Goal: Information Seeking & Learning: Learn about a topic

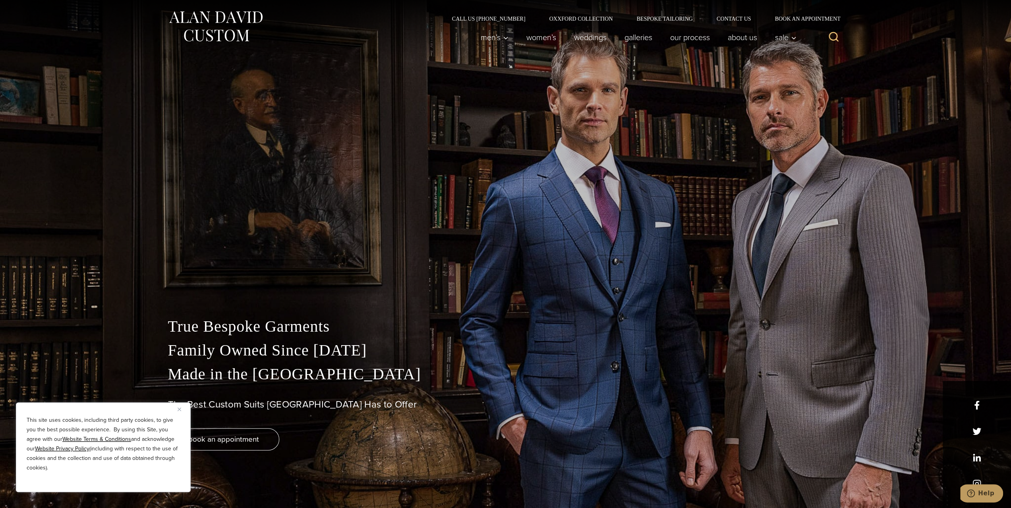
click at [702, 45] on div "Men’s Custom Suits Custom Tuxedos Custom Sports Coats Custom Trousers Custom Ve…" at bounding box center [635, 37] width 329 height 32
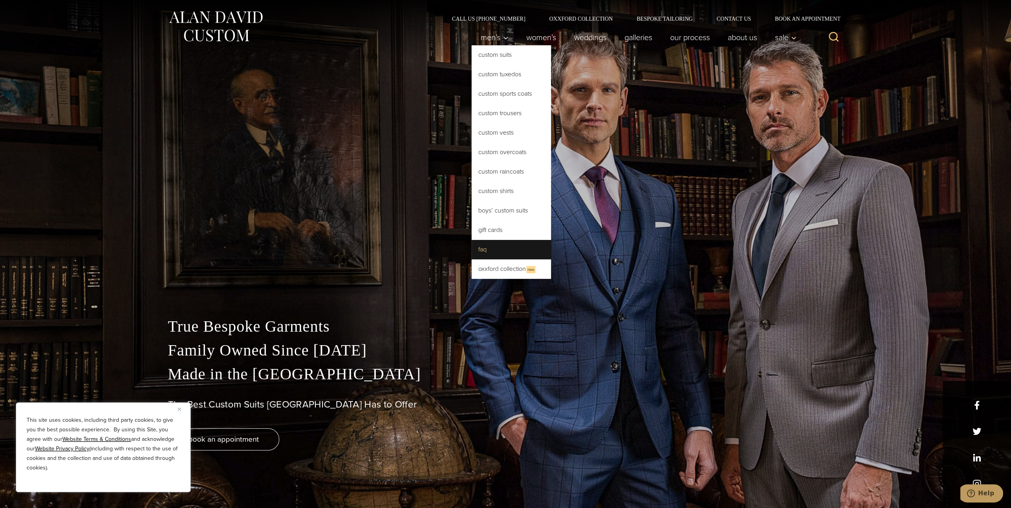
click at [491, 249] on link "FAQ" at bounding box center [510, 249] width 79 height 19
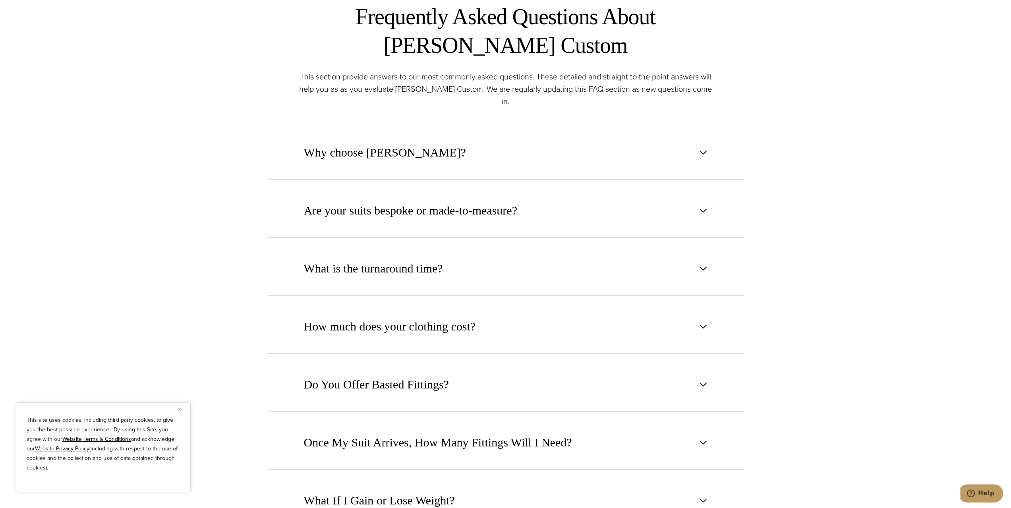
scroll to position [556, 0]
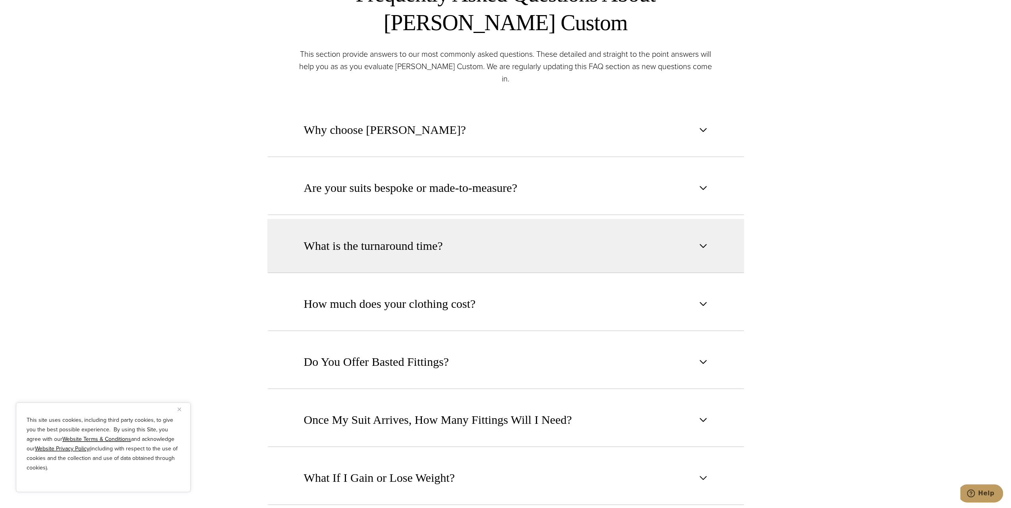
click at [365, 237] on span "What is the turnaround time?" at bounding box center [373, 245] width 139 height 17
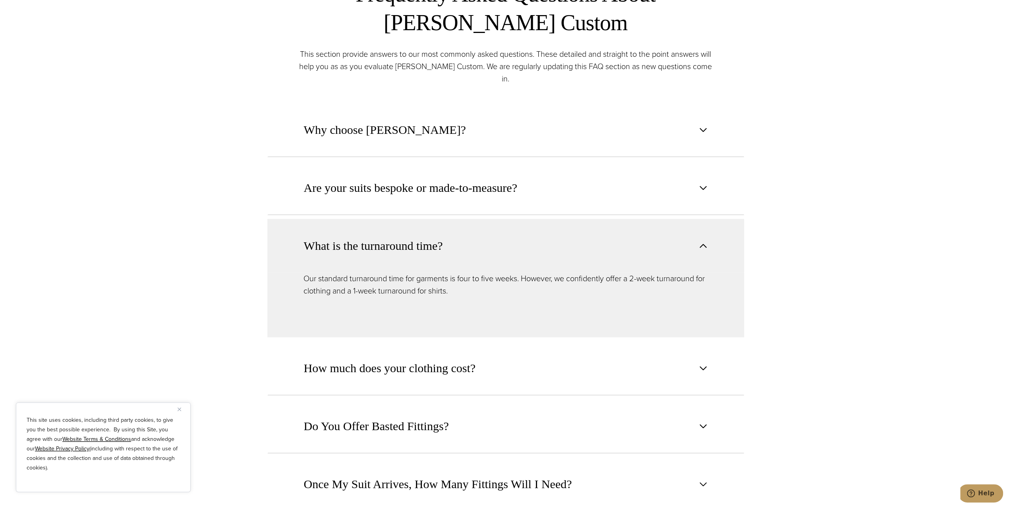
click at [180, 408] on img "Close" at bounding box center [180, 409] width 4 height 4
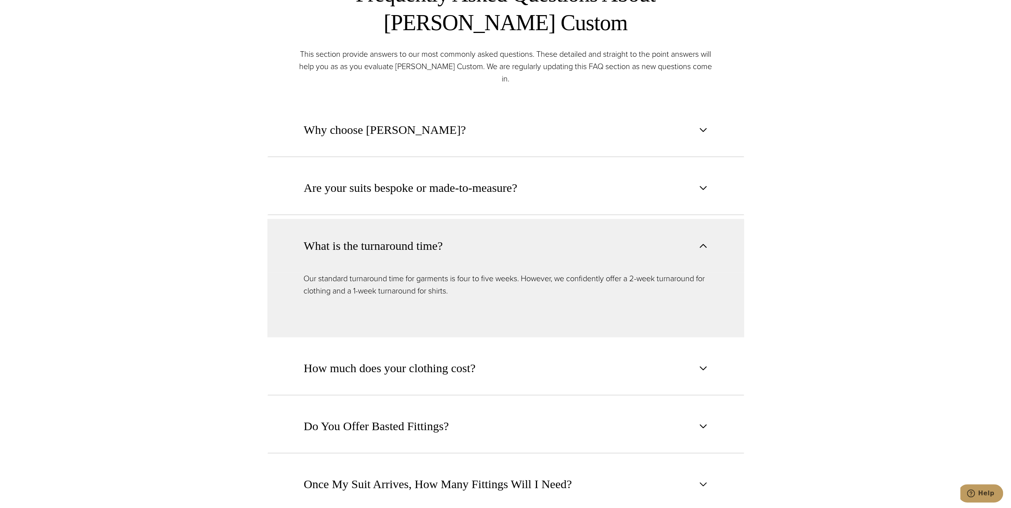
click at [546, 239] on button "What is the turnaround time?" at bounding box center [505, 246] width 477 height 54
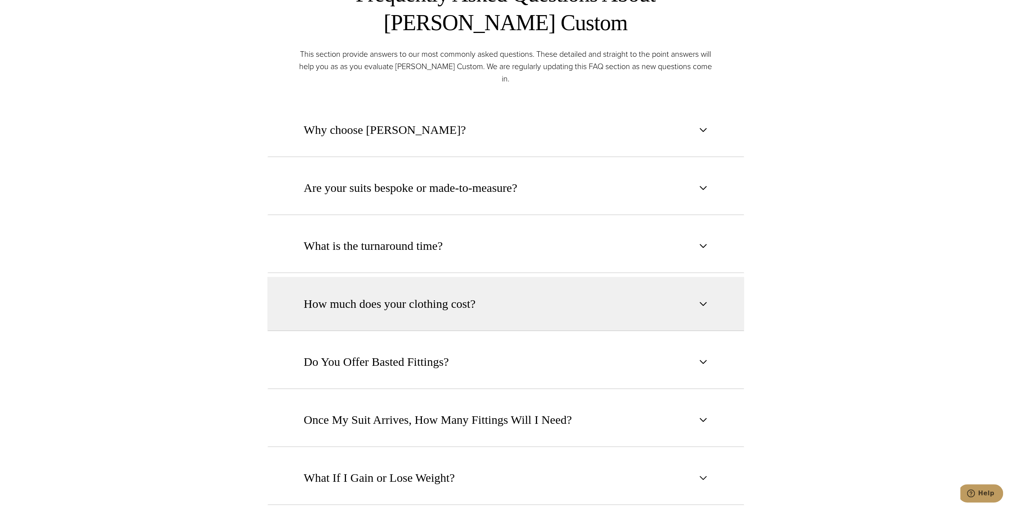
click at [501, 305] on button "How much does your clothing cost?" at bounding box center [505, 304] width 477 height 54
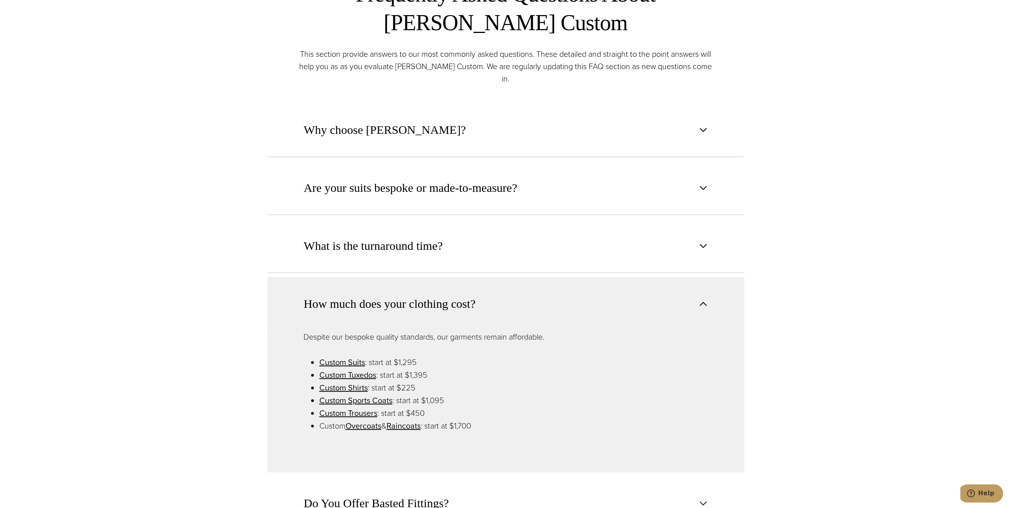
click at [501, 305] on button "How much does your clothing cost?" at bounding box center [505, 304] width 477 height 54
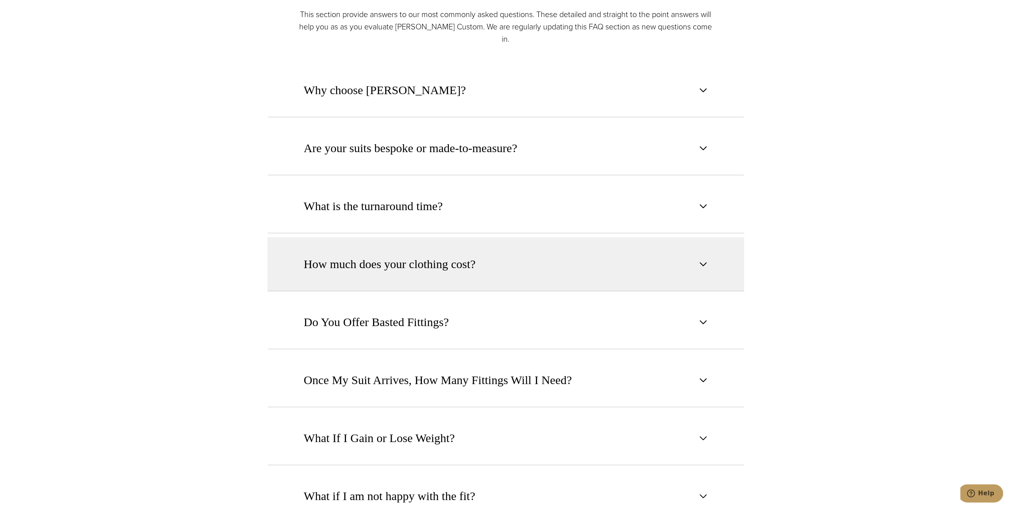
scroll to position [635, 0]
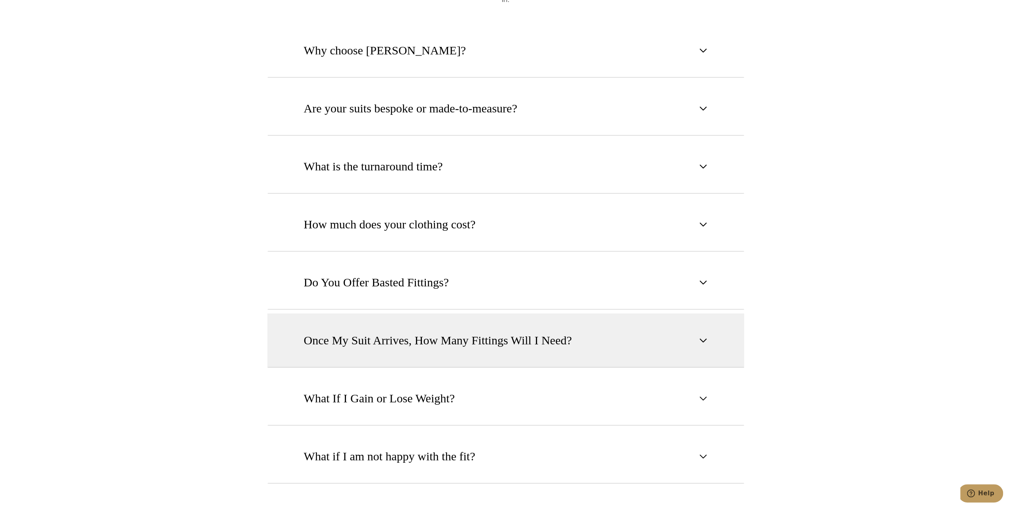
click at [487, 334] on span "Once My Suit Arrives, How Many Fittings Will I Need?" at bounding box center [438, 340] width 268 height 17
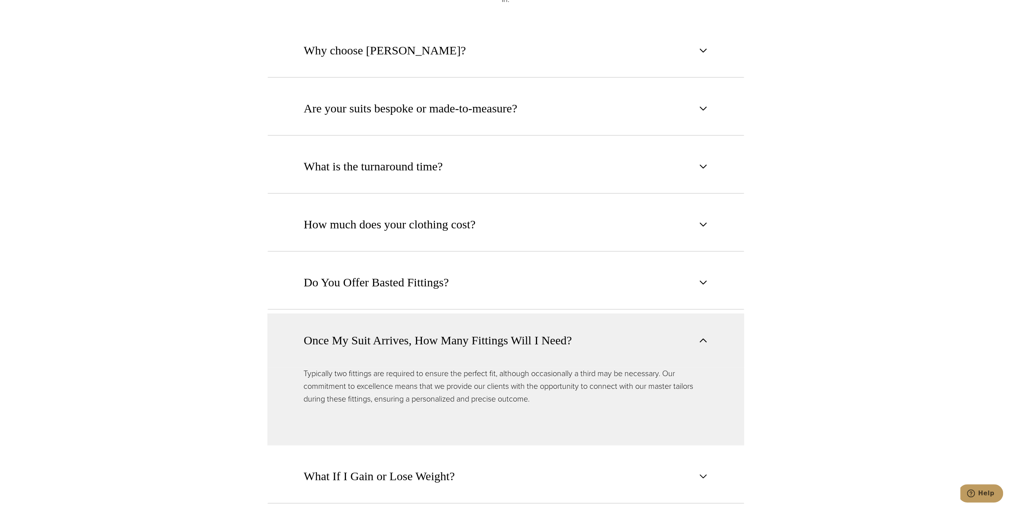
click at [440, 332] on span "Once My Suit Arrives, How Many Fittings Will I Need?" at bounding box center [438, 340] width 268 height 17
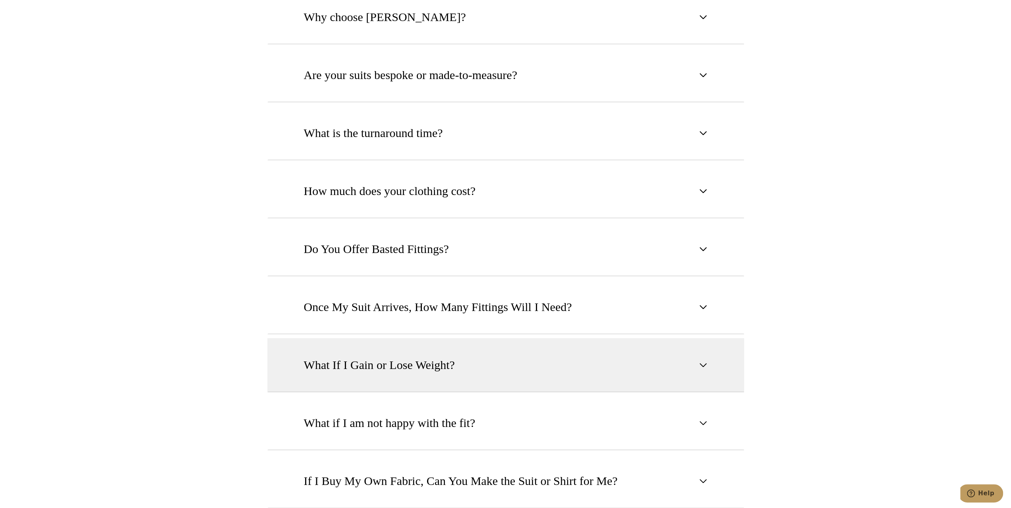
scroll to position [715, 0]
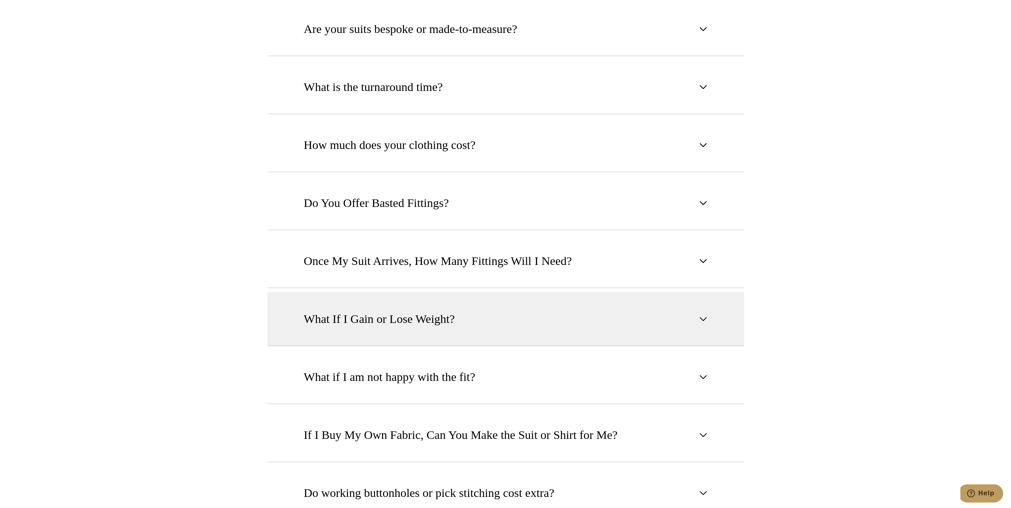
click at [494, 305] on button "What If I Gain or Lose Weight?" at bounding box center [505, 319] width 477 height 54
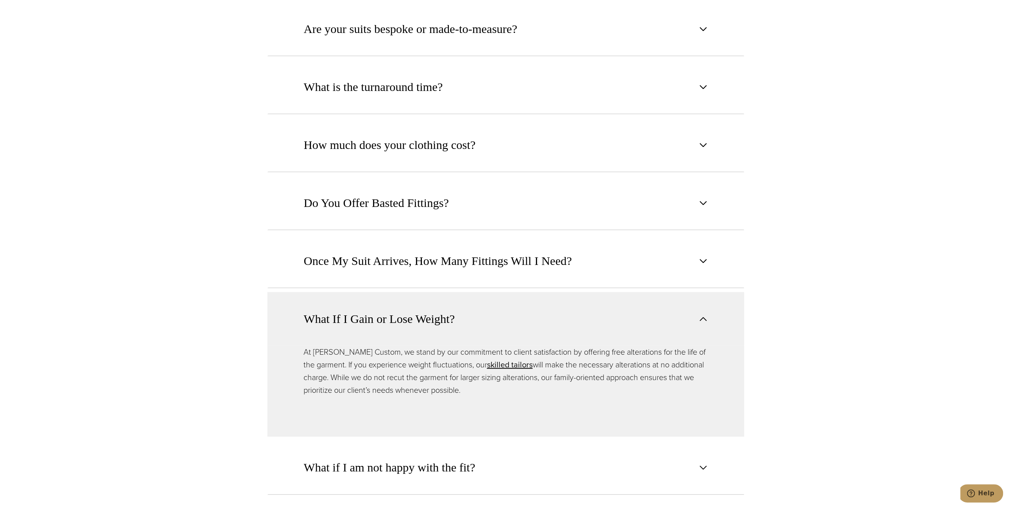
click at [481, 305] on button "What If I Gain or Lose Weight?" at bounding box center [505, 319] width 477 height 54
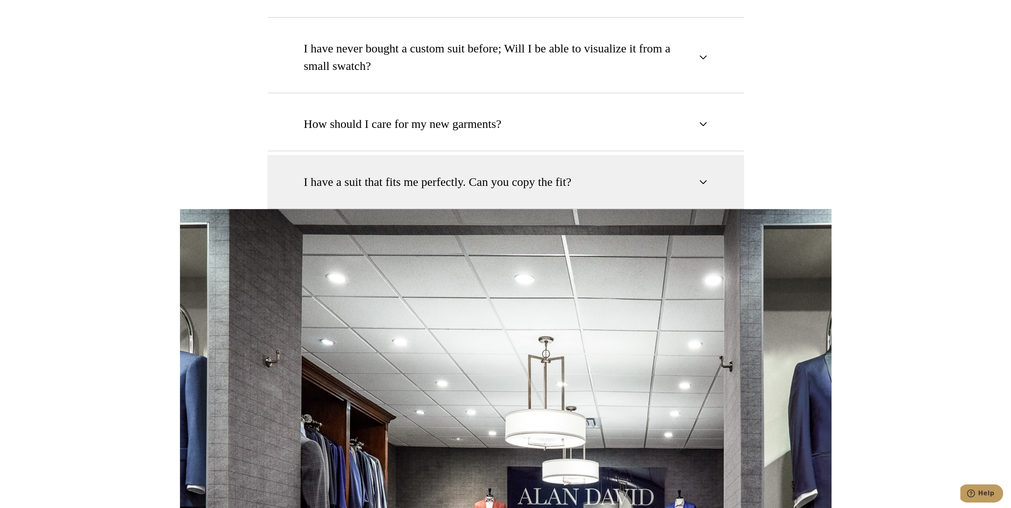
scroll to position [1152, 0]
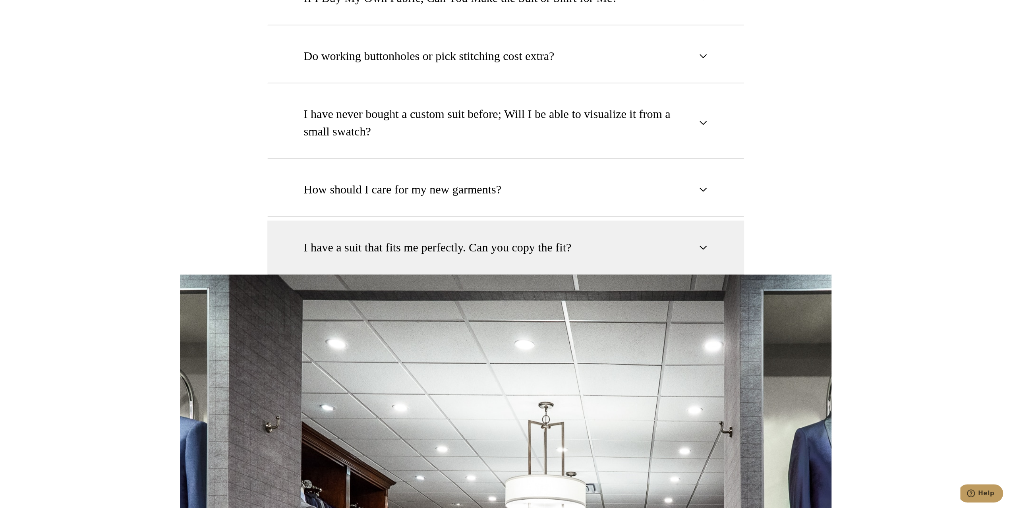
click at [512, 239] on span "I have a suit that fits me perfectly. Can you copy the fit?" at bounding box center [438, 247] width 268 height 17
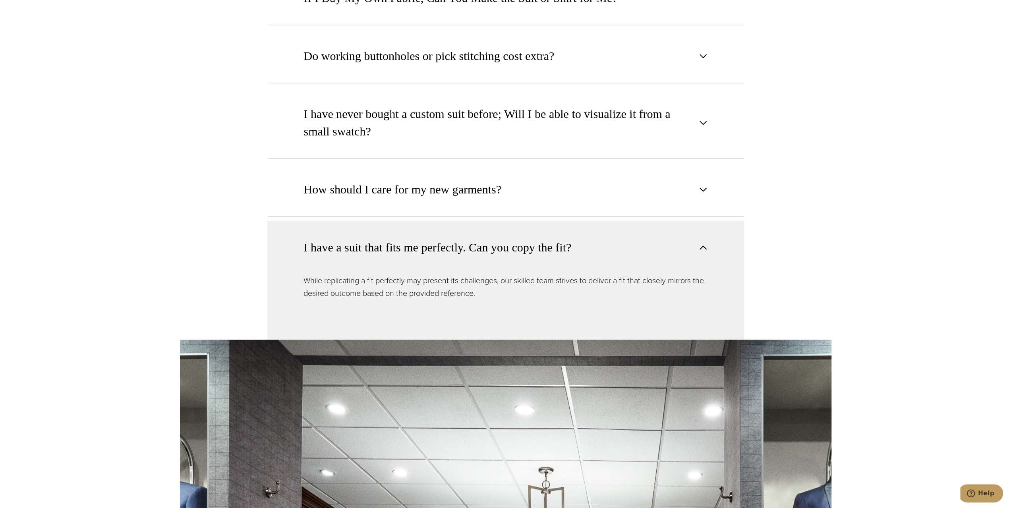
click at [512, 239] on span "I have a suit that fits me perfectly. Can you copy the fit?" at bounding box center [438, 247] width 268 height 17
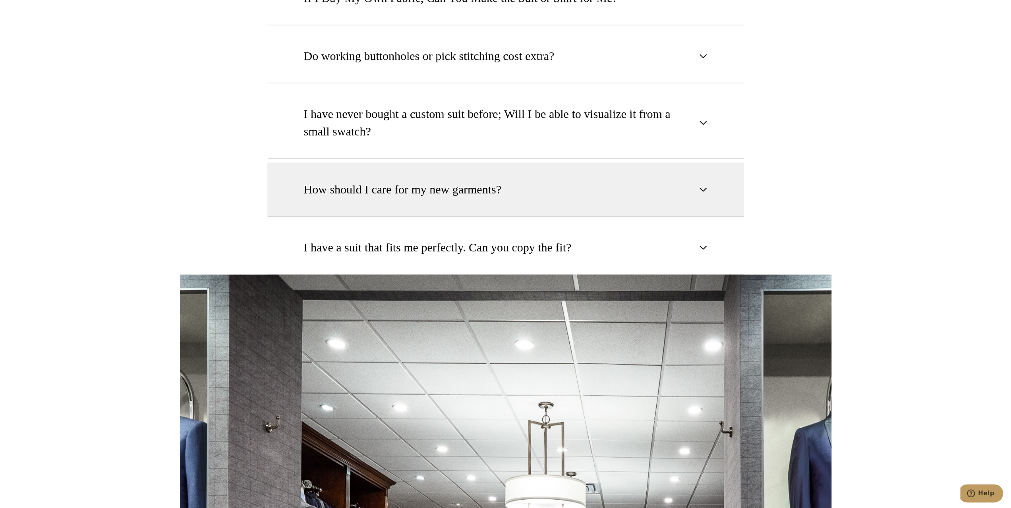
click at [483, 181] on span "How should I care for my new garments?" at bounding box center [402, 189] width 197 height 17
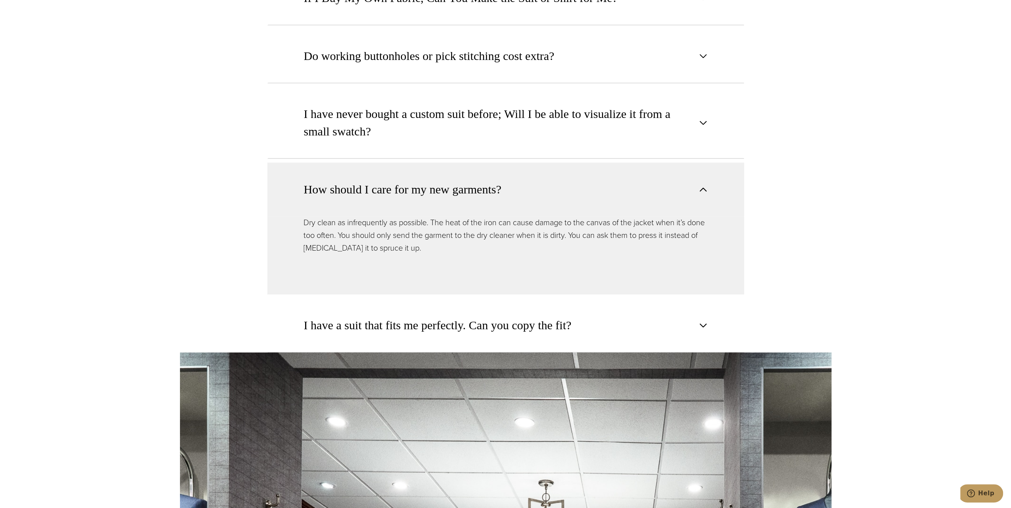
click at [483, 181] on span "How should I care for my new garments?" at bounding box center [402, 189] width 197 height 17
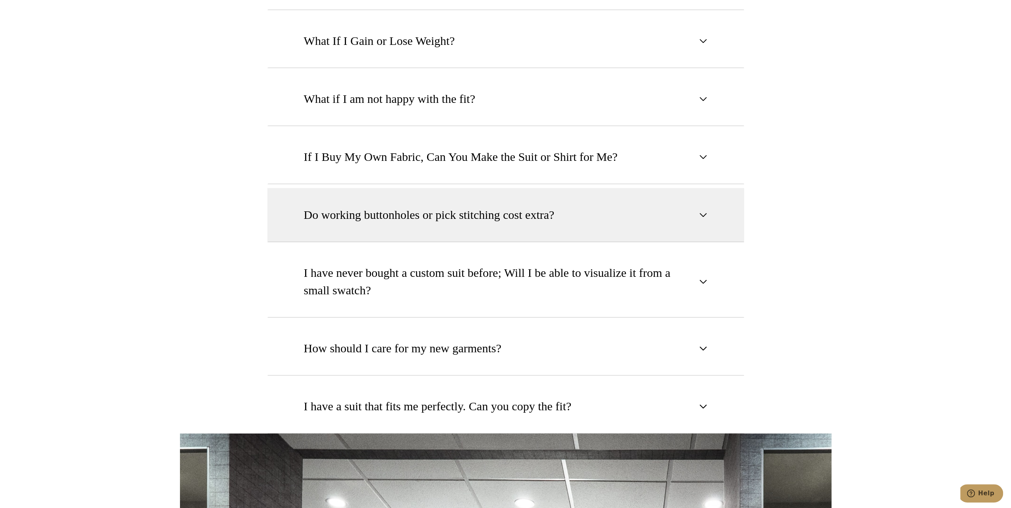
scroll to position [993, 0]
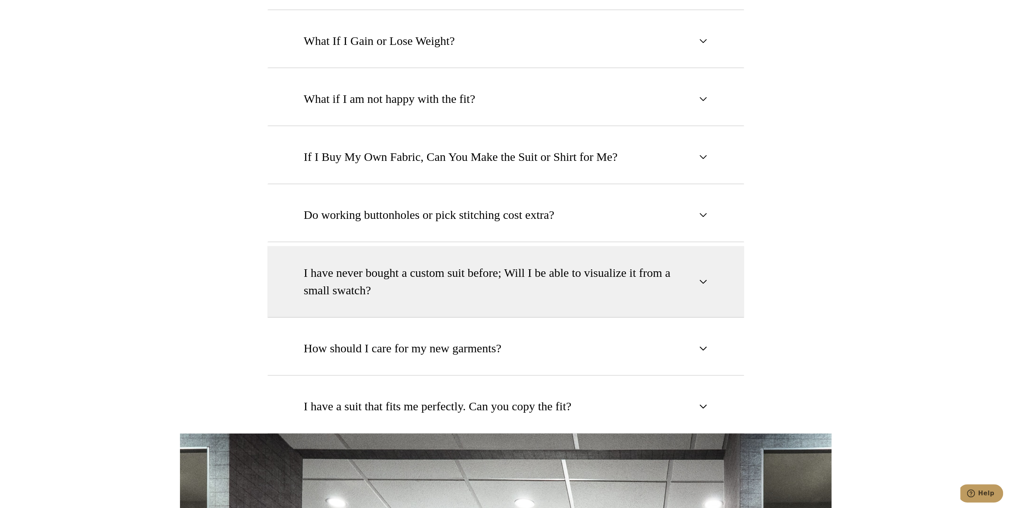
click at [460, 264] on span "I have never bought a custom suit before; Will I be able to visualize it from a…" at bounding box center [499, 281] width 390 height 35
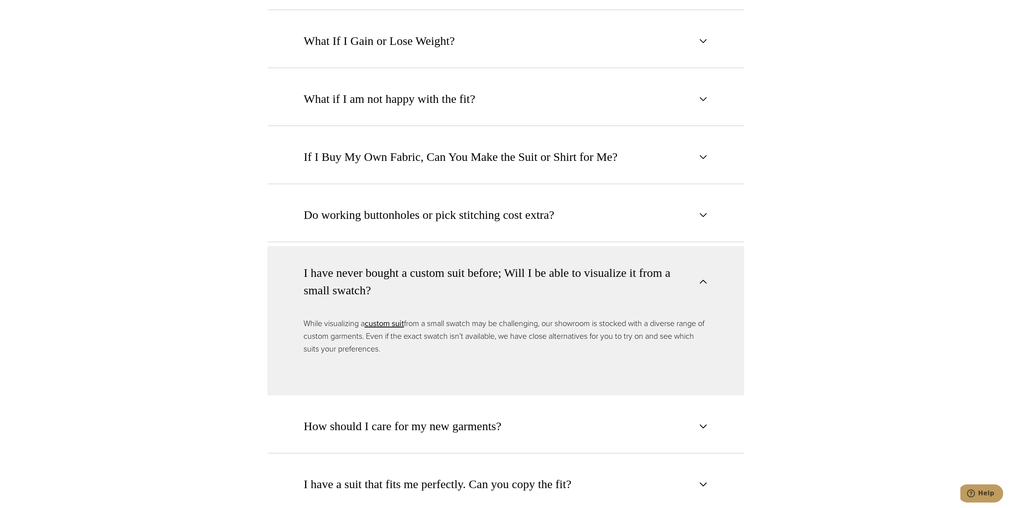
click at [463, 264] on span "I have never bought a custom suit before; Will I be able to visualize it from a…" at bounding box center [499, 281] width 390 height 35
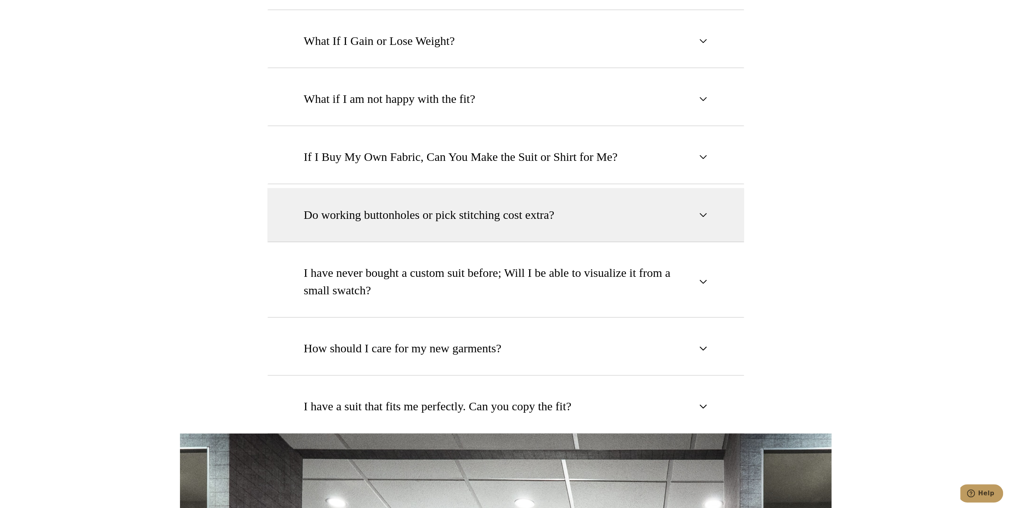
click at [465, 188] on button "Do working buttonholes or pick stitching cost extra?" at bounding box center [505, 215] width 477 height 54
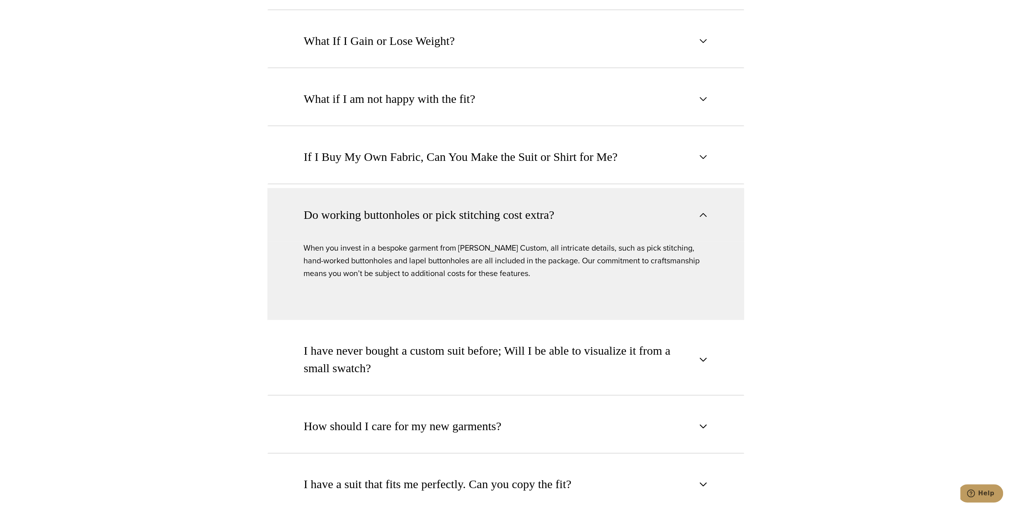
click at [460, 188] on button "Do working buttonholes or pick stitching cost extra?" at bounding box center [505, 215] width 477 height 54
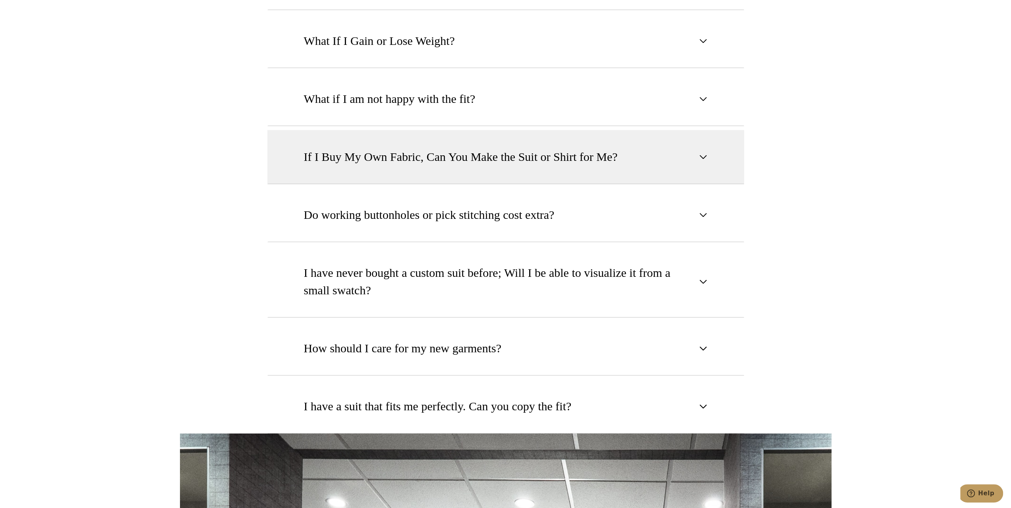
click at [465, 148] on span "If I Buy My Own Fabric, Can You Make the Suit or Shirt for Me?" at bounding box center [461, 156] width 314 height 17
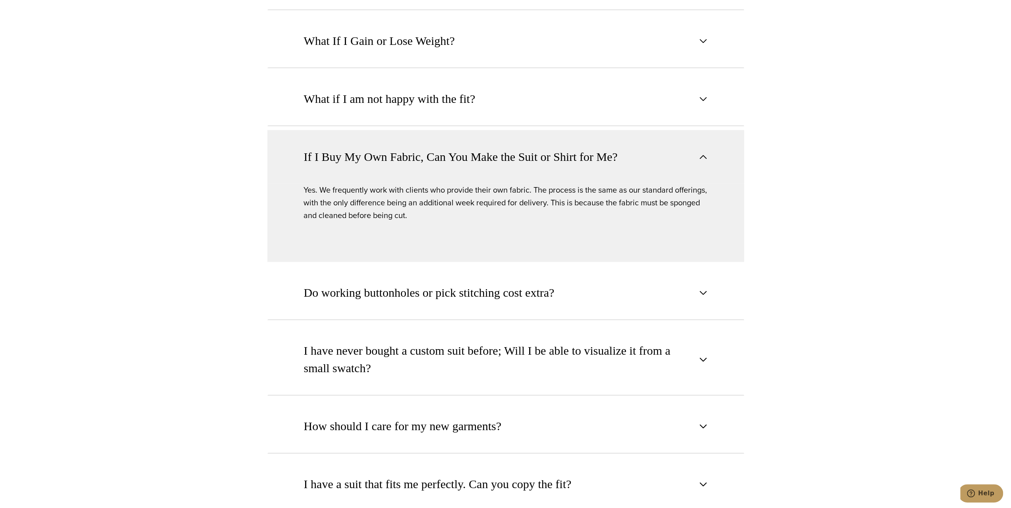
click at [465, 148] on span "If I Buy My Own Fabric, Can You Make the Suit or Shirt for Me?" at bounding box center [461, 156] width 314 height 17
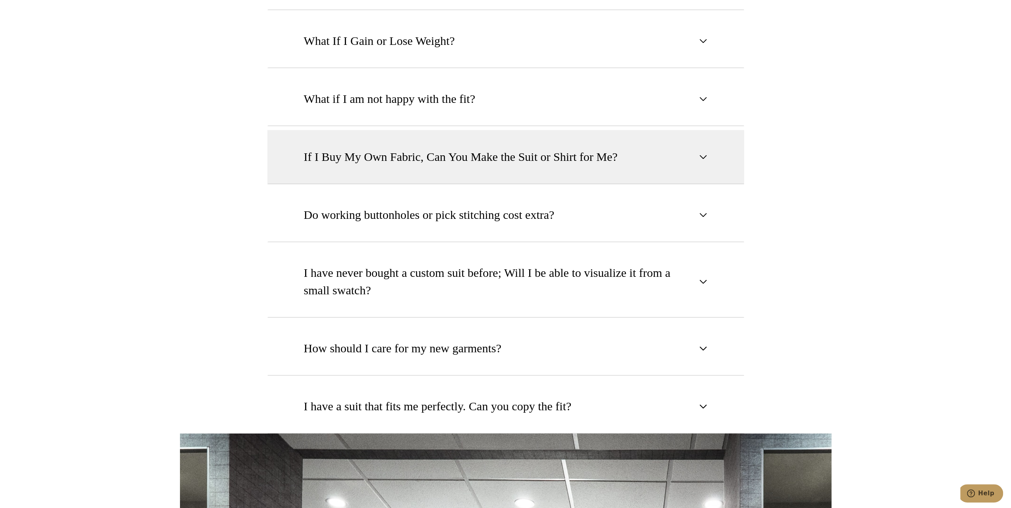
click at [465, 148] on span "If I Buy My Own Fabric, Can You Make the Suit or Shirt for Me?" at bounding box center [461, 156] width 314 height 17
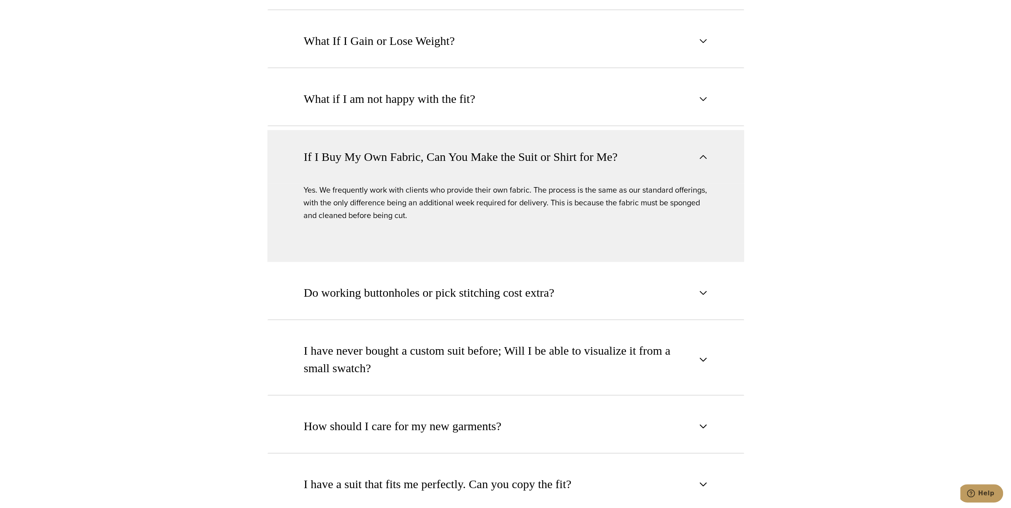
click at [465, 148] on span "If I Buy My Own Fabric, Can You Make the Suit or Shirt for Me?" at bounding box center [461, 156] width 314 height 17
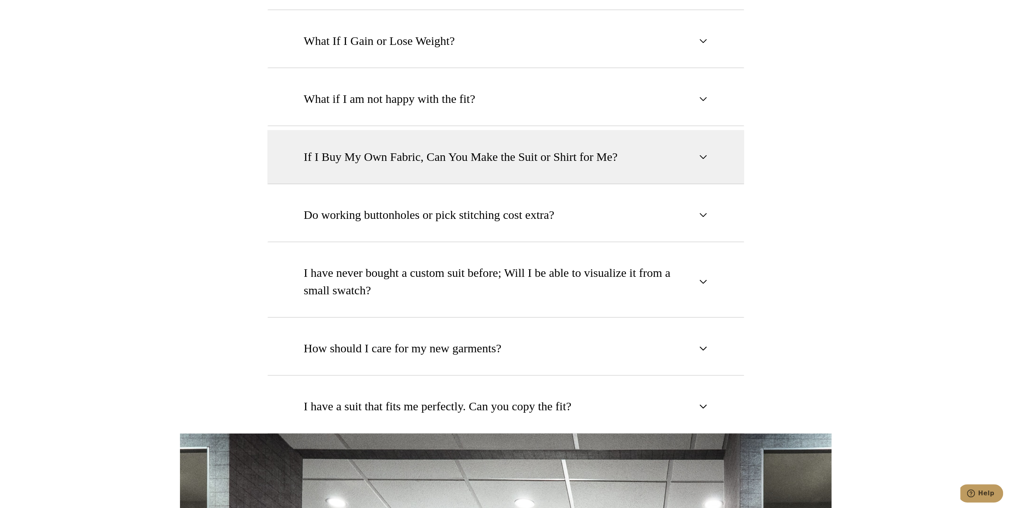
scroll to position [913, 0]
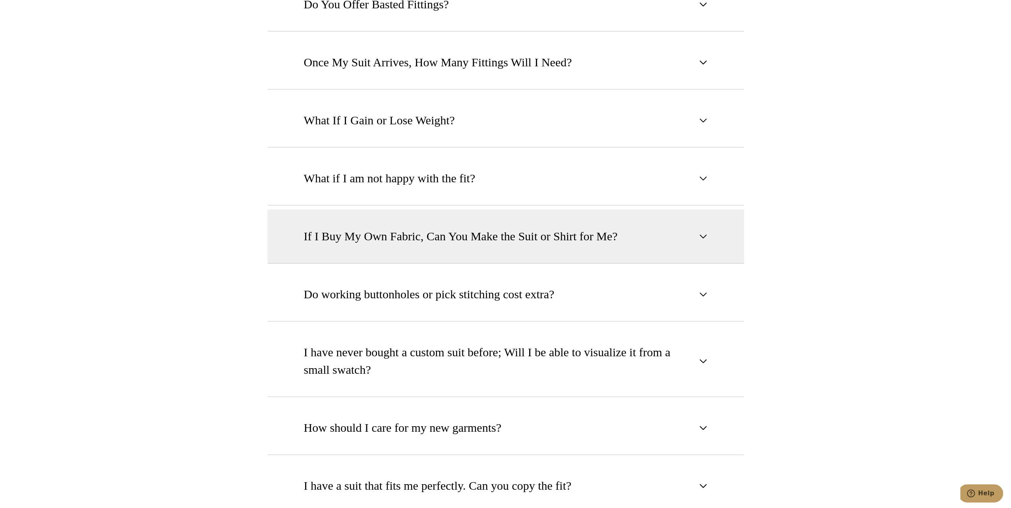
click at [423, 228] on span "If I Buy My Own Fabric, Can You Make the Suit or Shirt for Me?" at bounding box center [461, 236] width 314 height 17
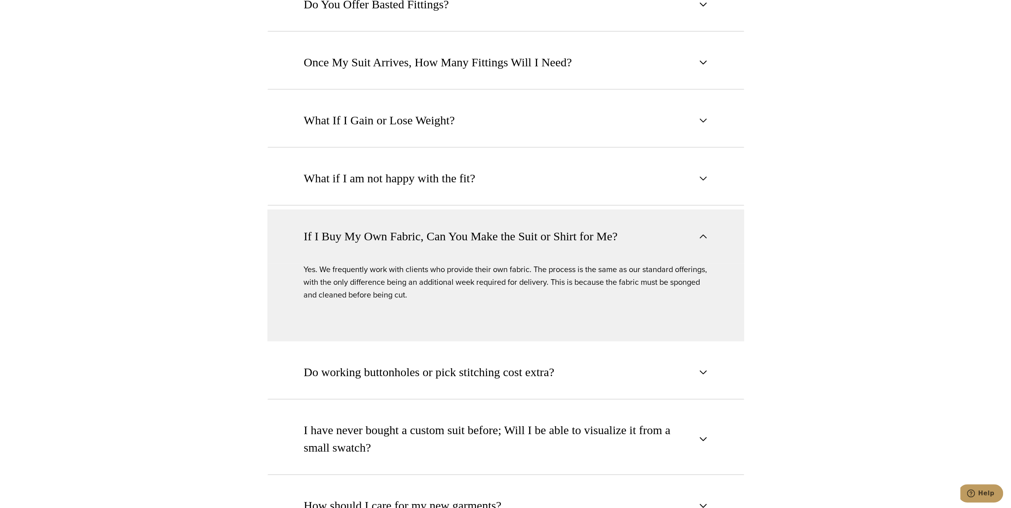
click at [423, 228] on span "If I Buy My Own Fabric, Can You Make the Suit or Shirt for Me?" at bounding box center [461, 236] width 314 height 17
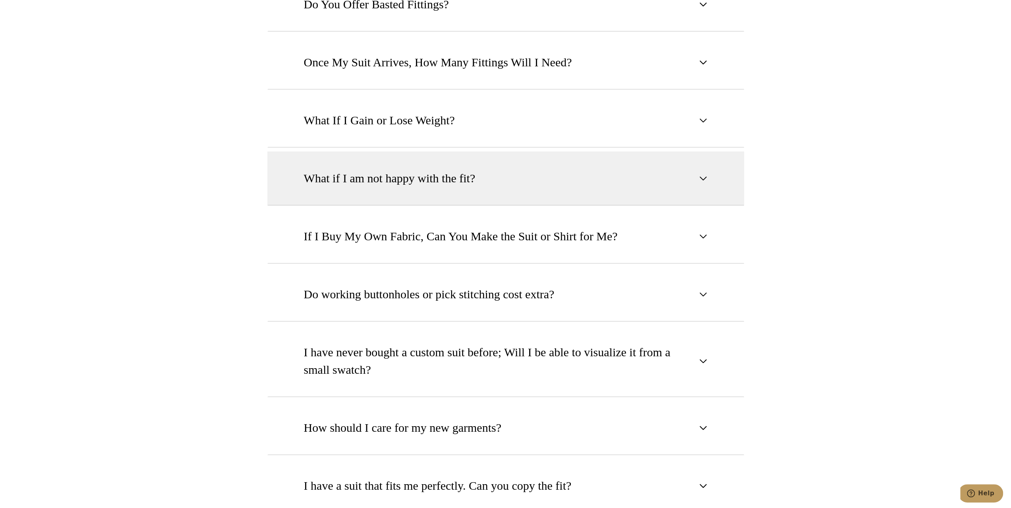
click at [422, 181] on button "What if I am not happy with the fit?" at bounding box center [505, 178] width 477 height 54
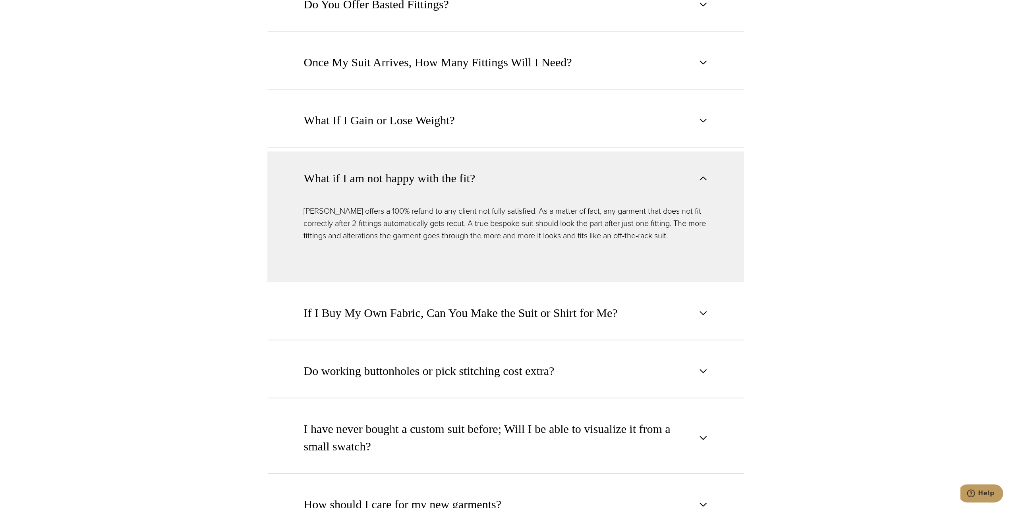
click at [422, 180] on button "What if I am not happy with the fit?" at bounding box center [505, 178] width 477 height 54
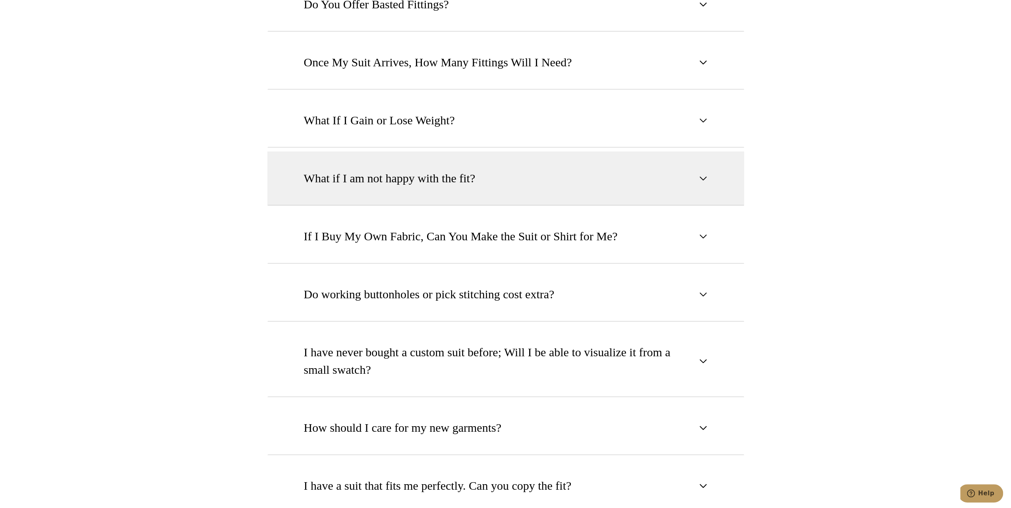
click at [401, 154] on button "What if I am not happy with the fit?" at bounding box center [505, 178] width 477 height 54
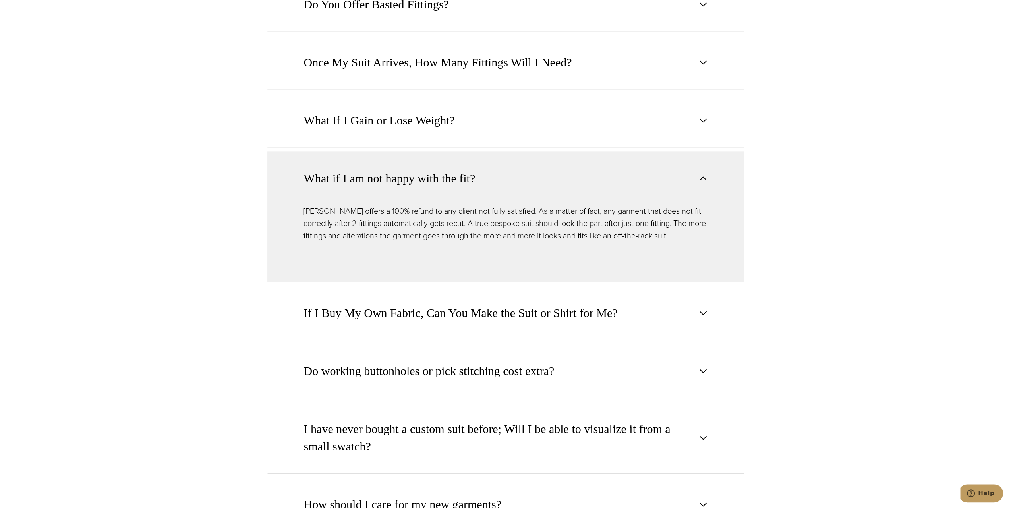
click at [364, 174] on button "What if I am not happy with the fit?" at bounding box center [505, 178] width 477 height 54
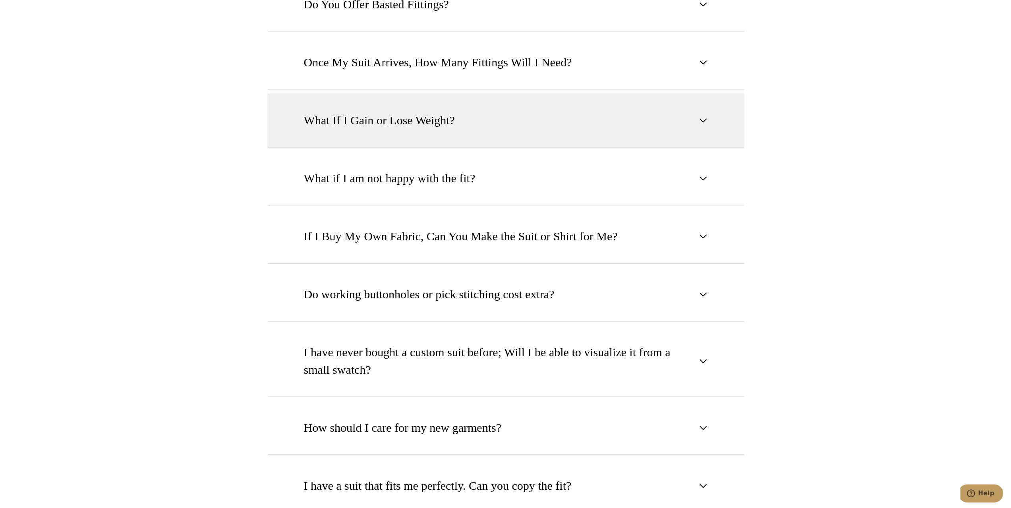
click at [363, 113] on span "What If I Gain or Lose Weight?" at bounding box center [379, 120] width 151 height 17
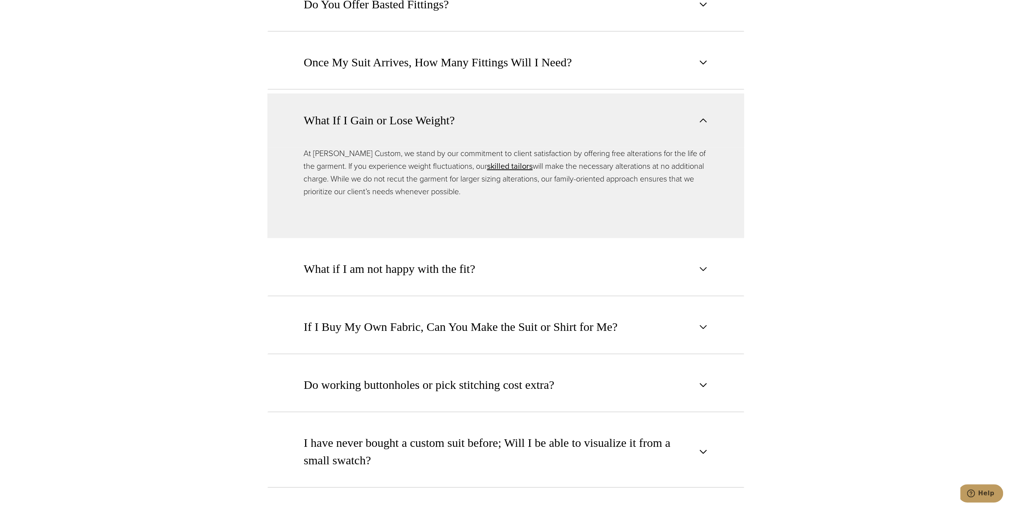
click at [359, 114] on span "What If I Gain or Lose Weight?" at bounding box center [379, 120] width 151 height 17
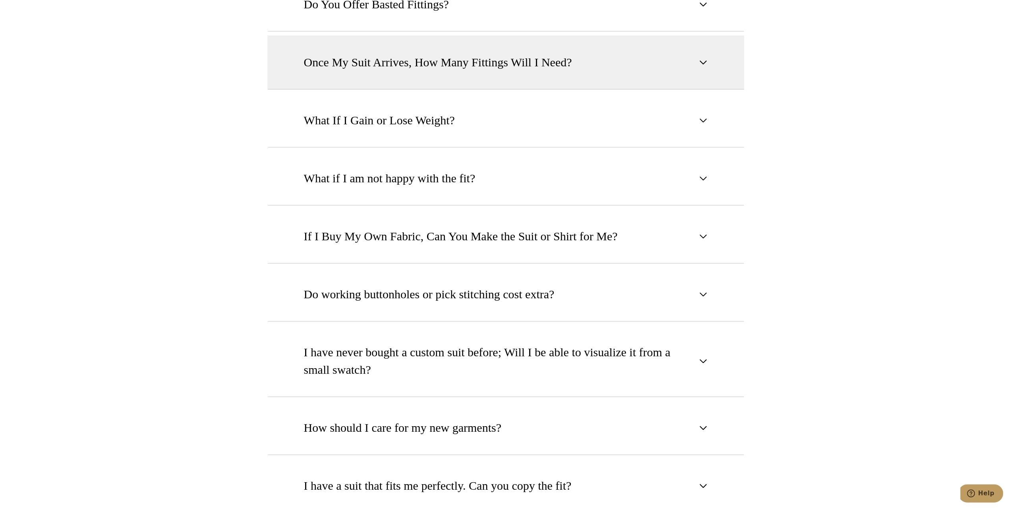
click at [389, 58] on button "Once My Suit Arrives, How Many Fittings Will I Need?" at bounding box center [505, 62] width 477 height 54
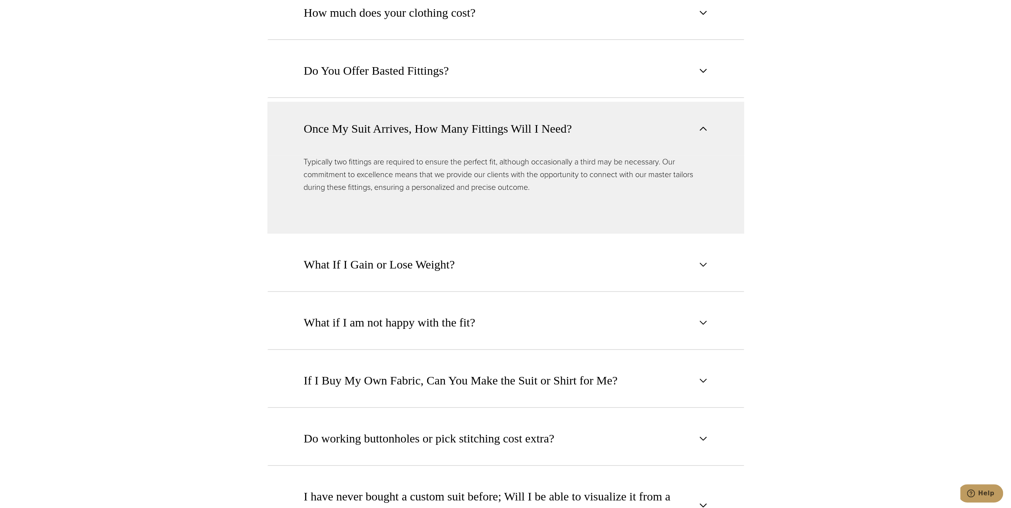
scroll to position [834, 0]
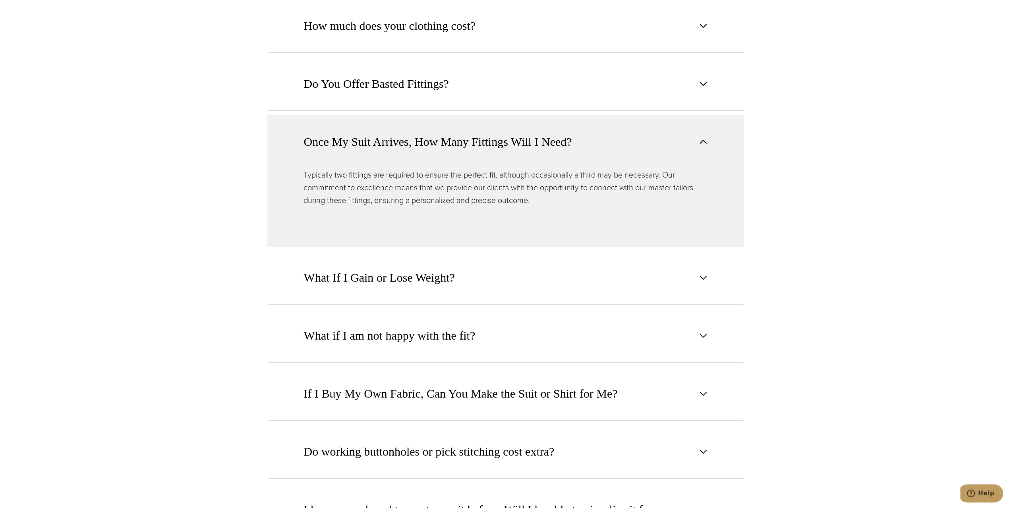
click at [376, 143] on button "Once My Suit Arrives, How Many Fittings Will I Need?" at bounding box center [505, 142] width 477 height 54
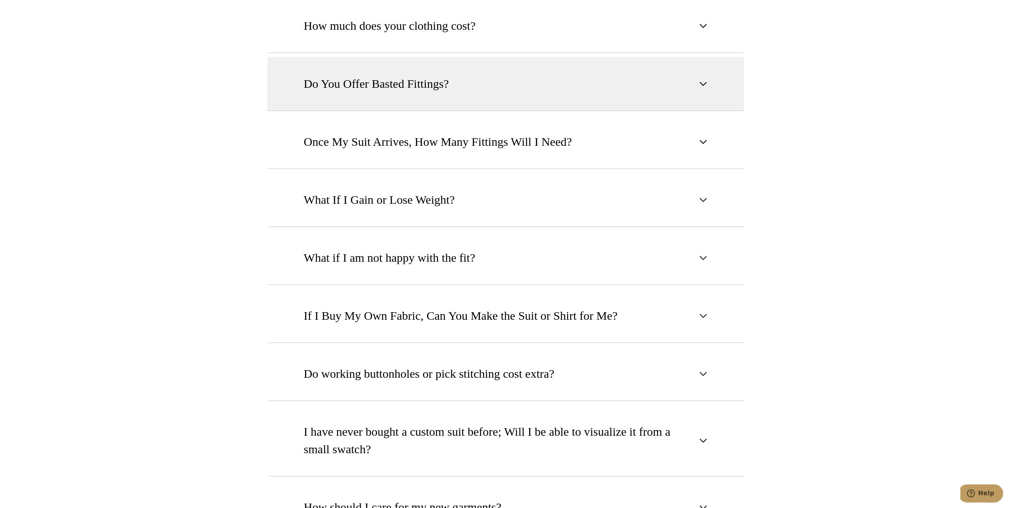
click at [389, 75] on span "Do You Offer Basted Fittings?" at bounding box center [376, 83] width 145 height 17
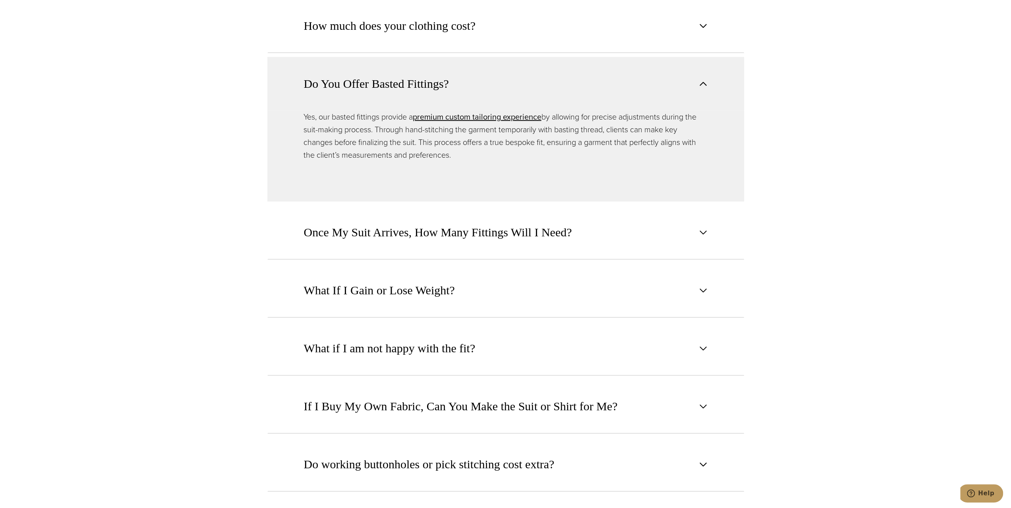
click at [384, 81] on button "Do You Offer Basted Fittings?" at bounding box center [505, 84] width 477 height 54
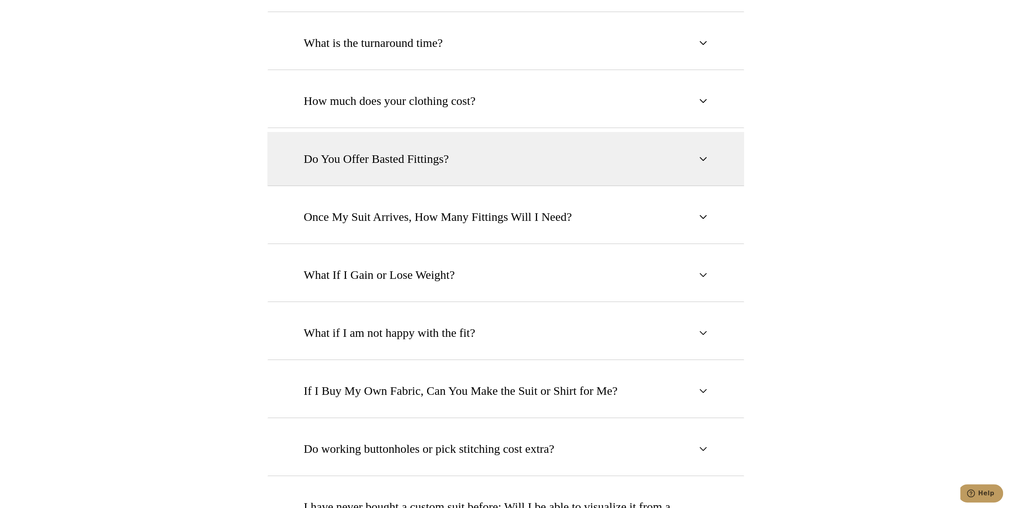
scroll to position [715, 0]
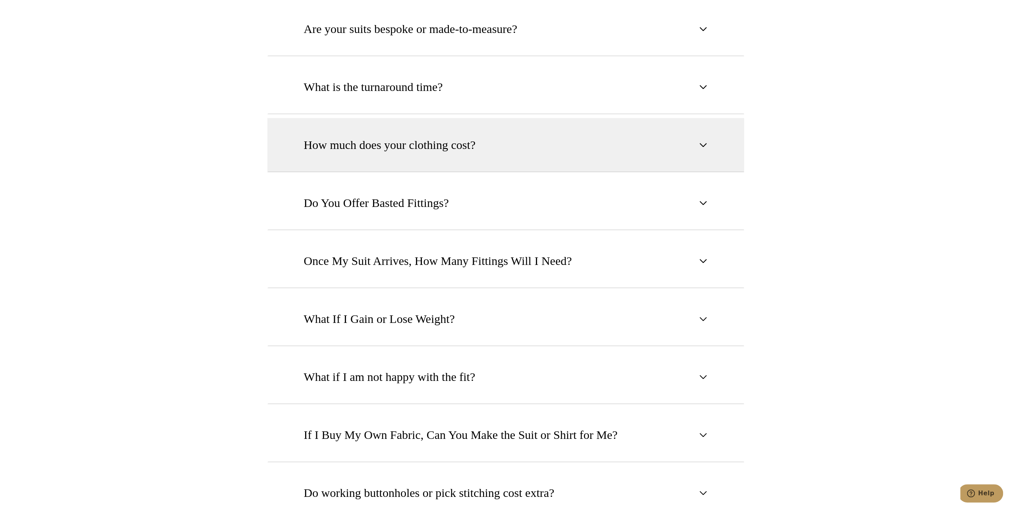
click at [399, 141] on button "How much does your clothing cost?" at bounding box center [505, 145] width 477 height 54
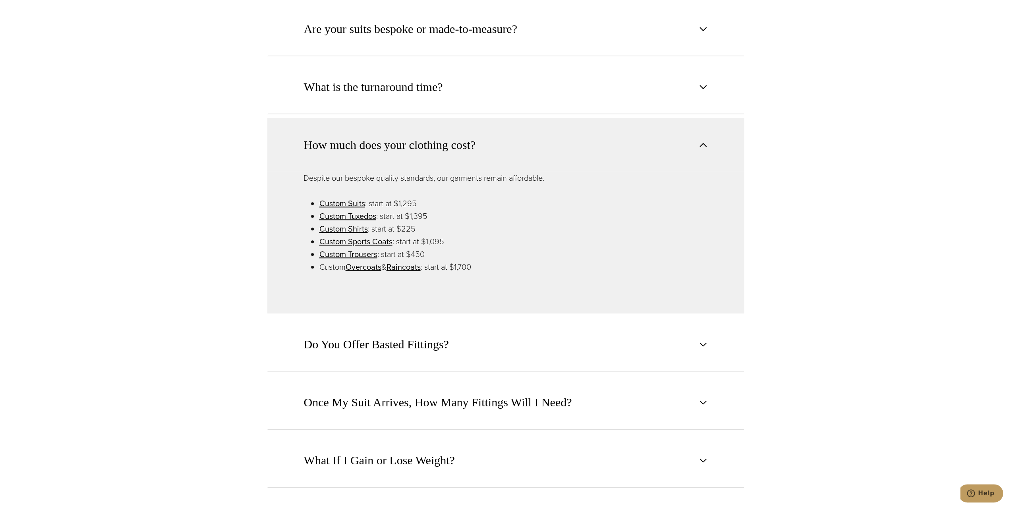
click at [403, 140] on span "How much does your clothing cost?" at bounding box center [390, 144] width 172 height 17
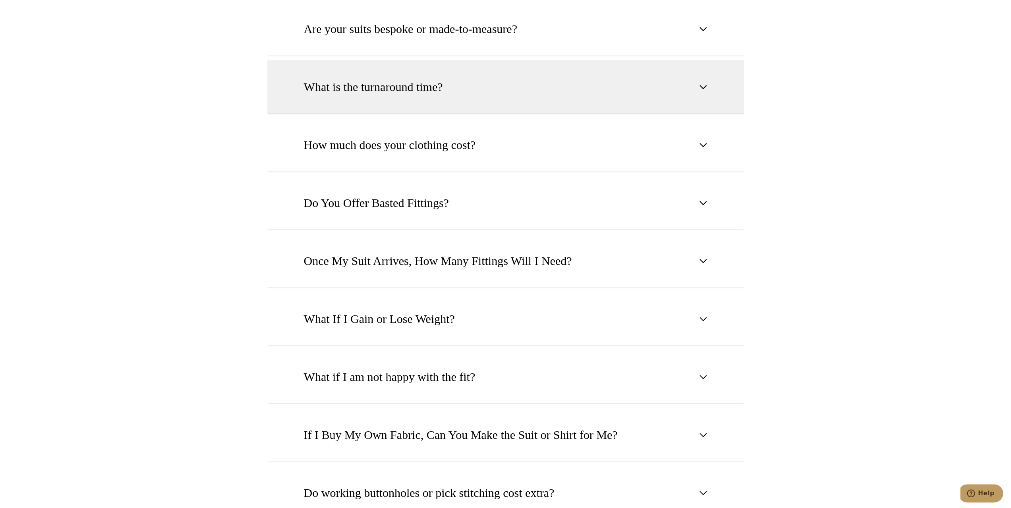
click at [384, 81] on span "What is the turnaround time?" at bounding box center [373, 86] width 139 height 17
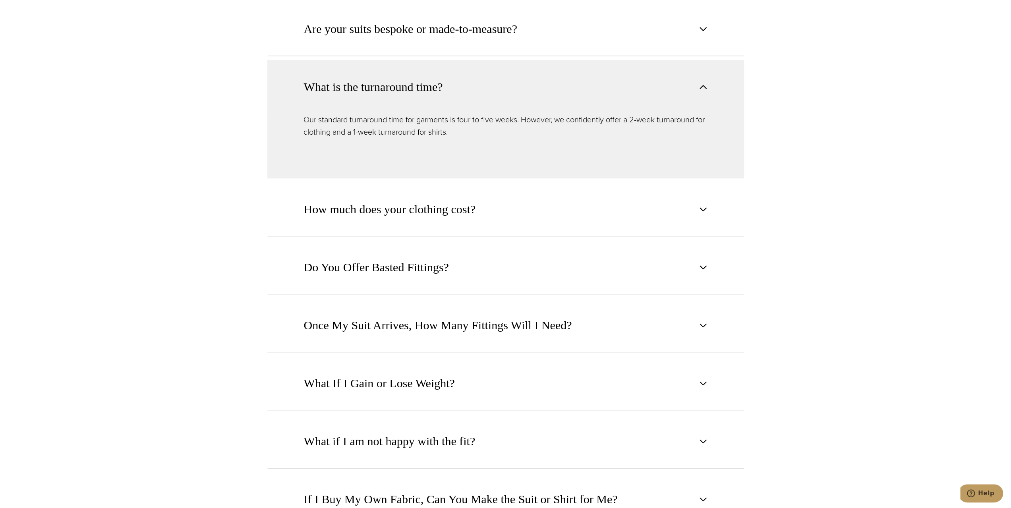
click at [384, 81] on span "What is the turnaround time?" at bounding box center [373, 86] width 139 height 17
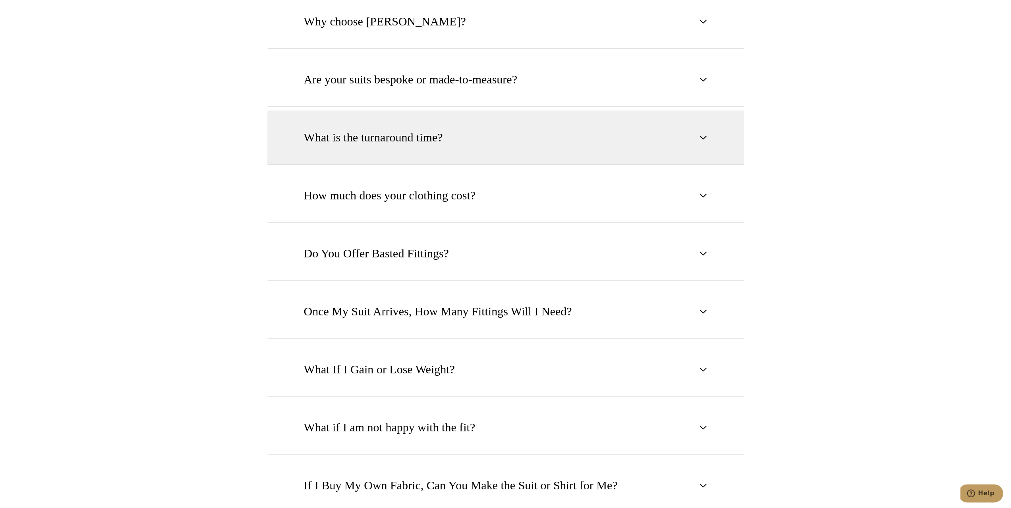
scroll to position [635, 0]
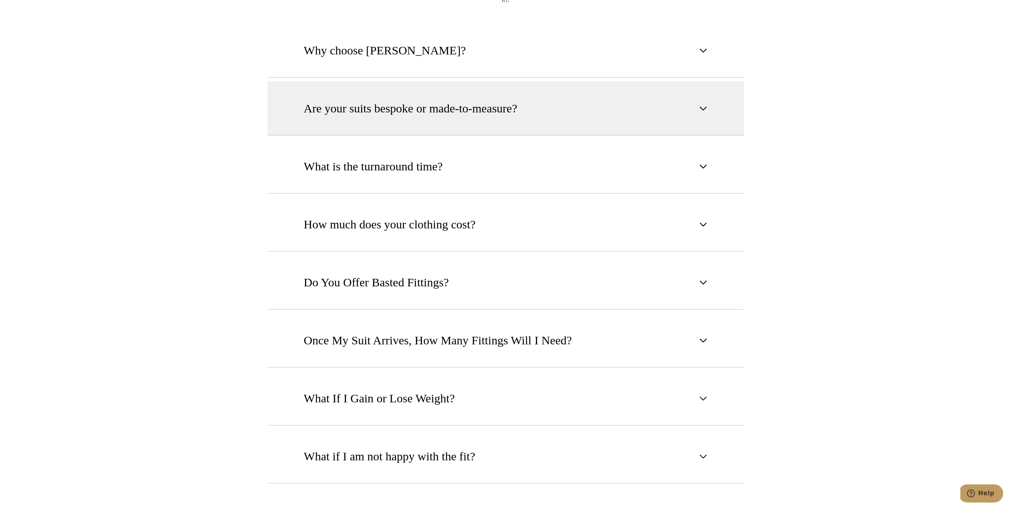
drag, startPoint x: 392, startPoint y: 101, endPoint x: 395, endPoint y: 103, distance: 4.1
click at [392, 102] on span "Are your suits bespoke or made-to-measure?" at bounding box center [410, 108] width 213 height 17
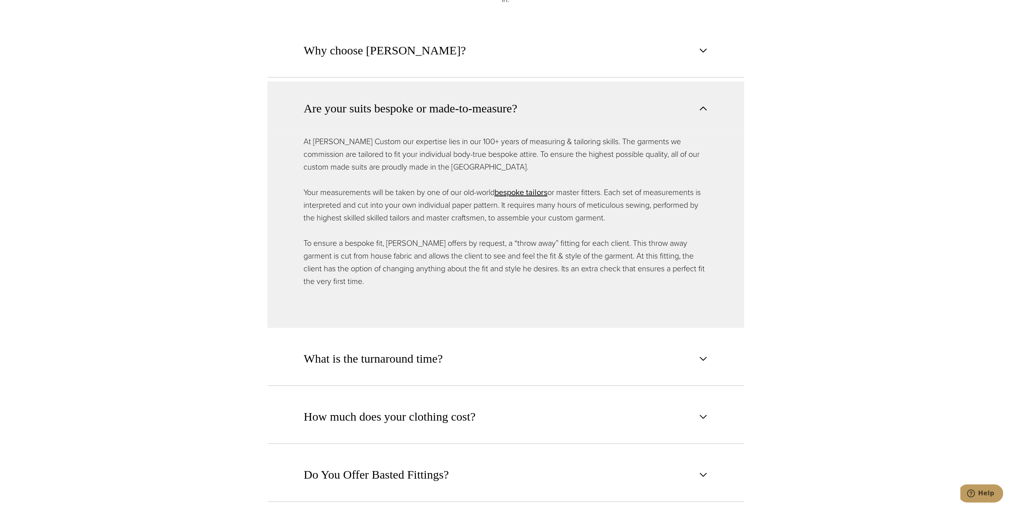
click at [396, 103] on span "Are your suits bespoke or made-to-measure?" at bounding box center [410, 108] width 213 height 17
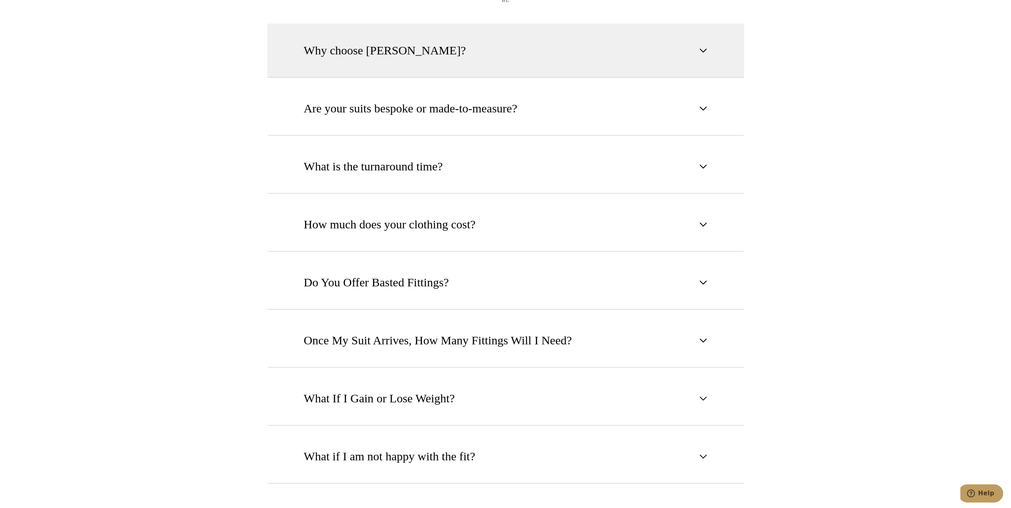
click at [349, 27] on button "Why choose Alan David?" at bounding box center [505, 50] width 477 height 54
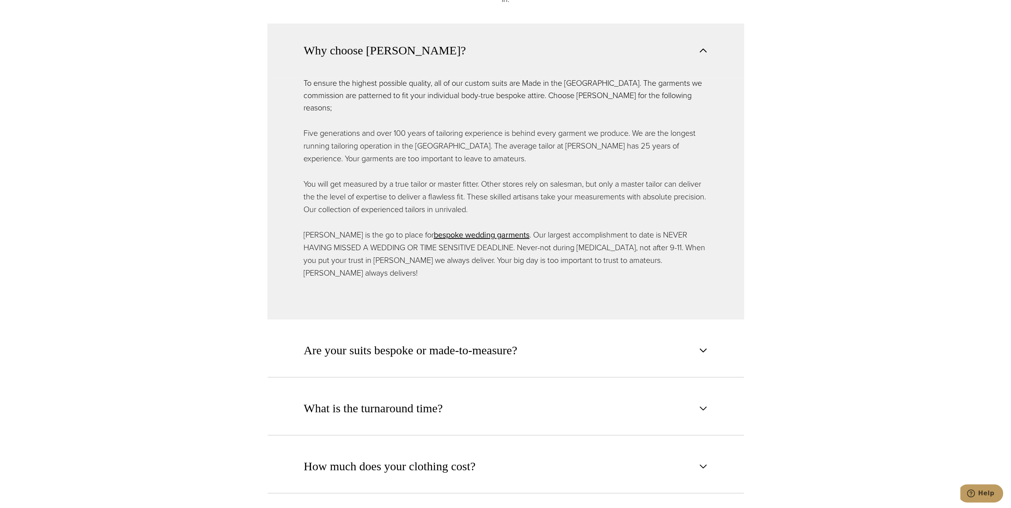
click at [349, 27] on button "Why choose Alan David?" at bounding box center [505, 50] width 477 height 54
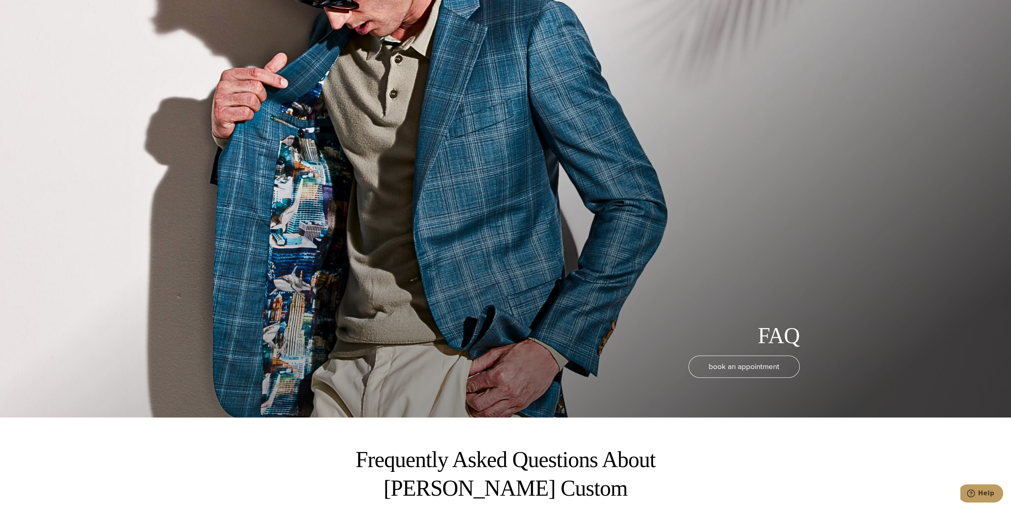
scroll to position [0, 0]
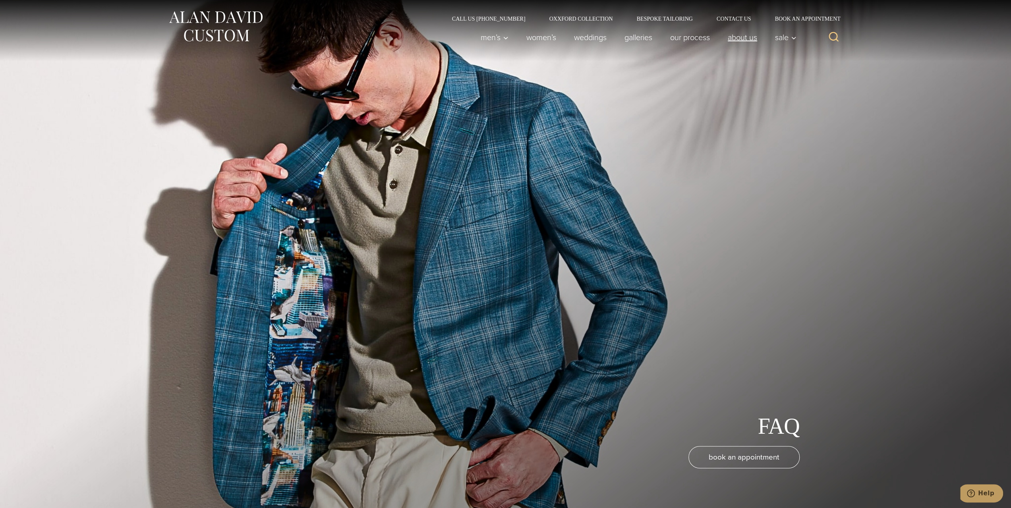
click at [728, 38] on link "About Us" at bounding box center [741, 37] width 47 height 16
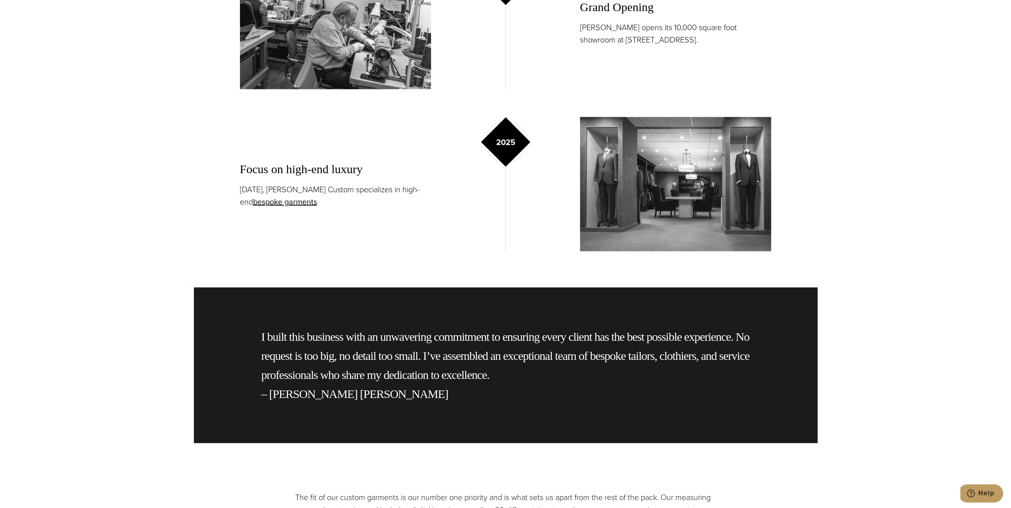
scroll to position [1708, 0]
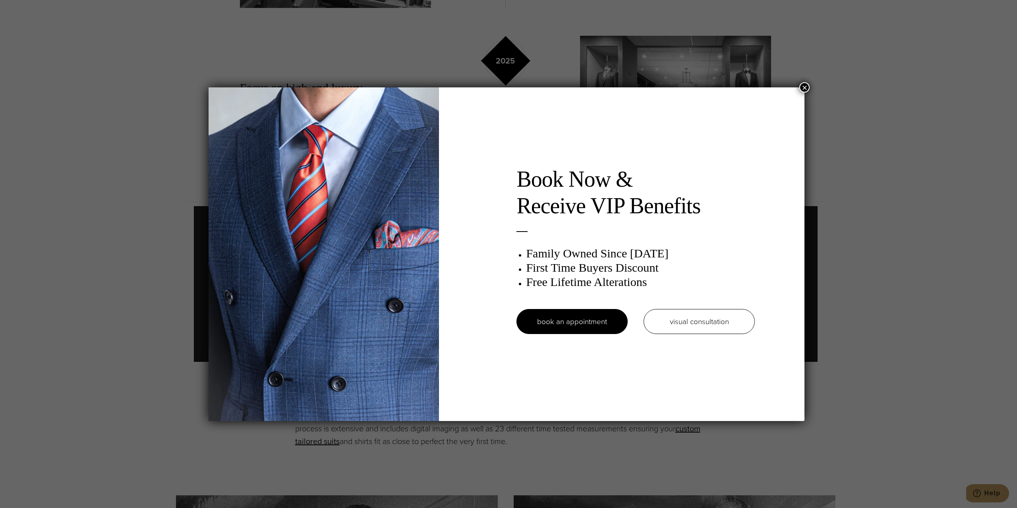
click at [808, 89] on button "×" at bounding box center [804, 87] width 10 height 10
